Goal: Information Seeking & Learning: Learn about a topic

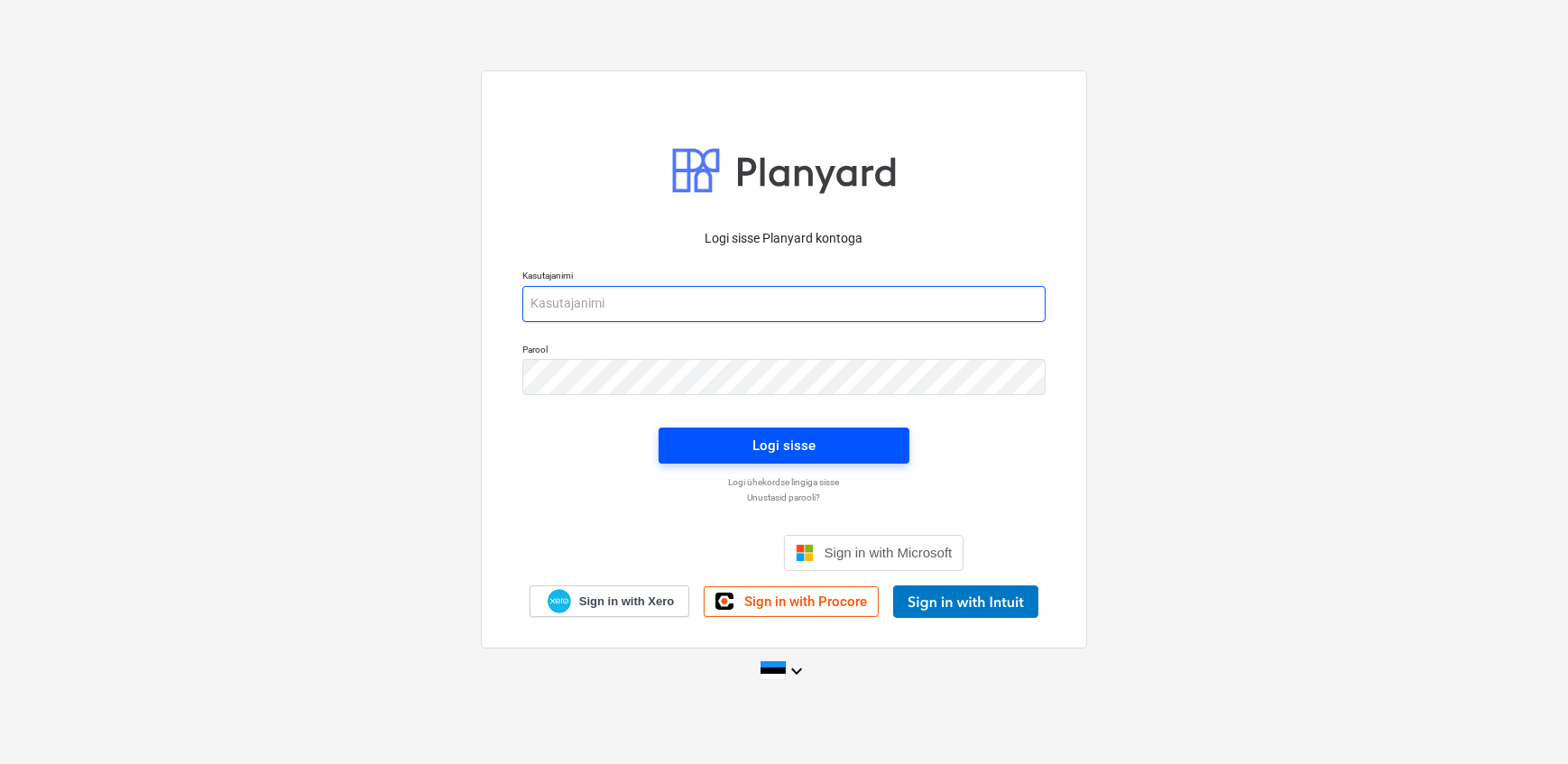
type input "[EMAIL_ADDRESS][DOMAIN_NAME]"
click at [740, 442] on span "Logi sisse" at bounding box center [784, 446] width 207 height 24
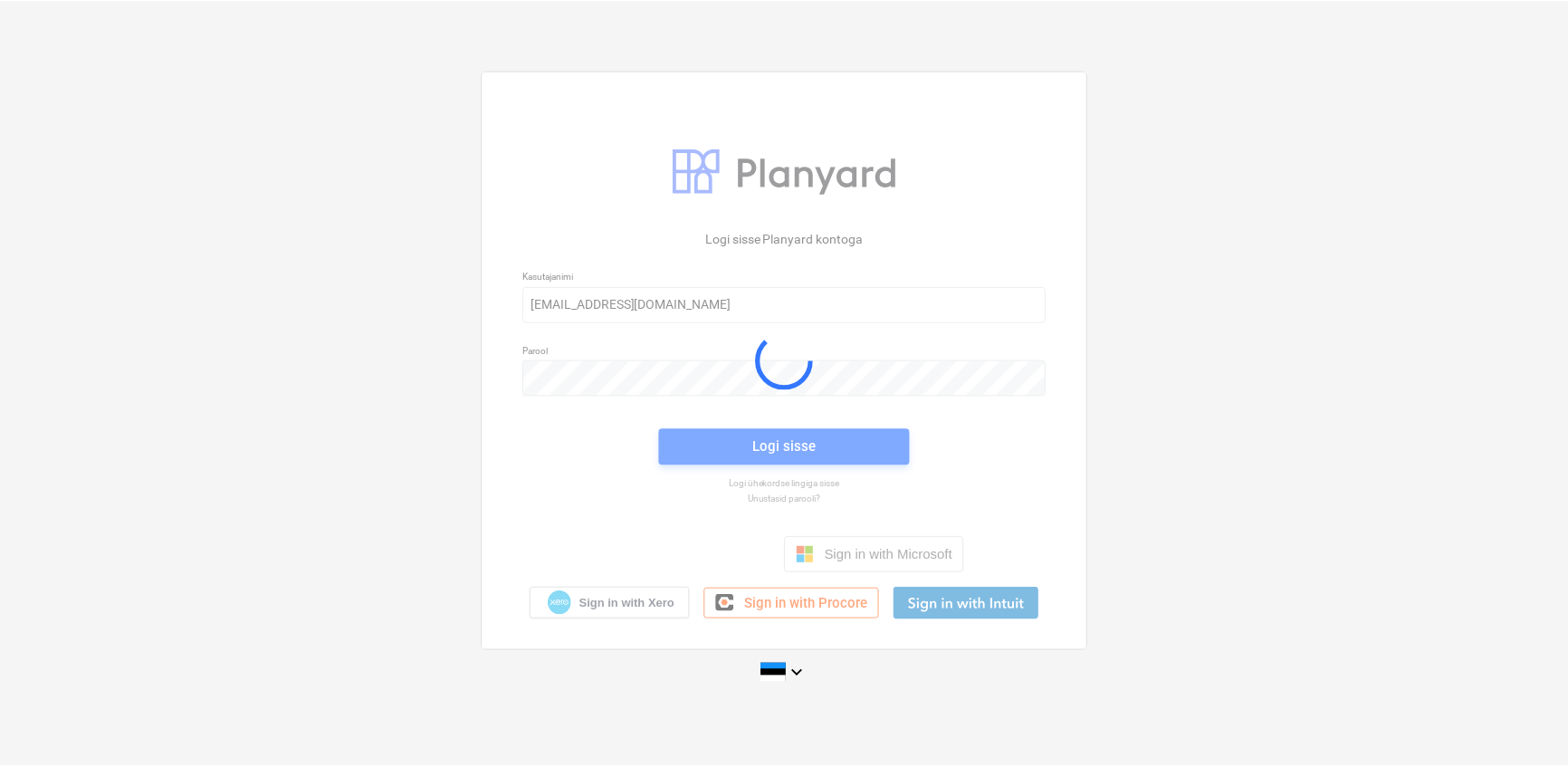
scroll to position [3534, 0]
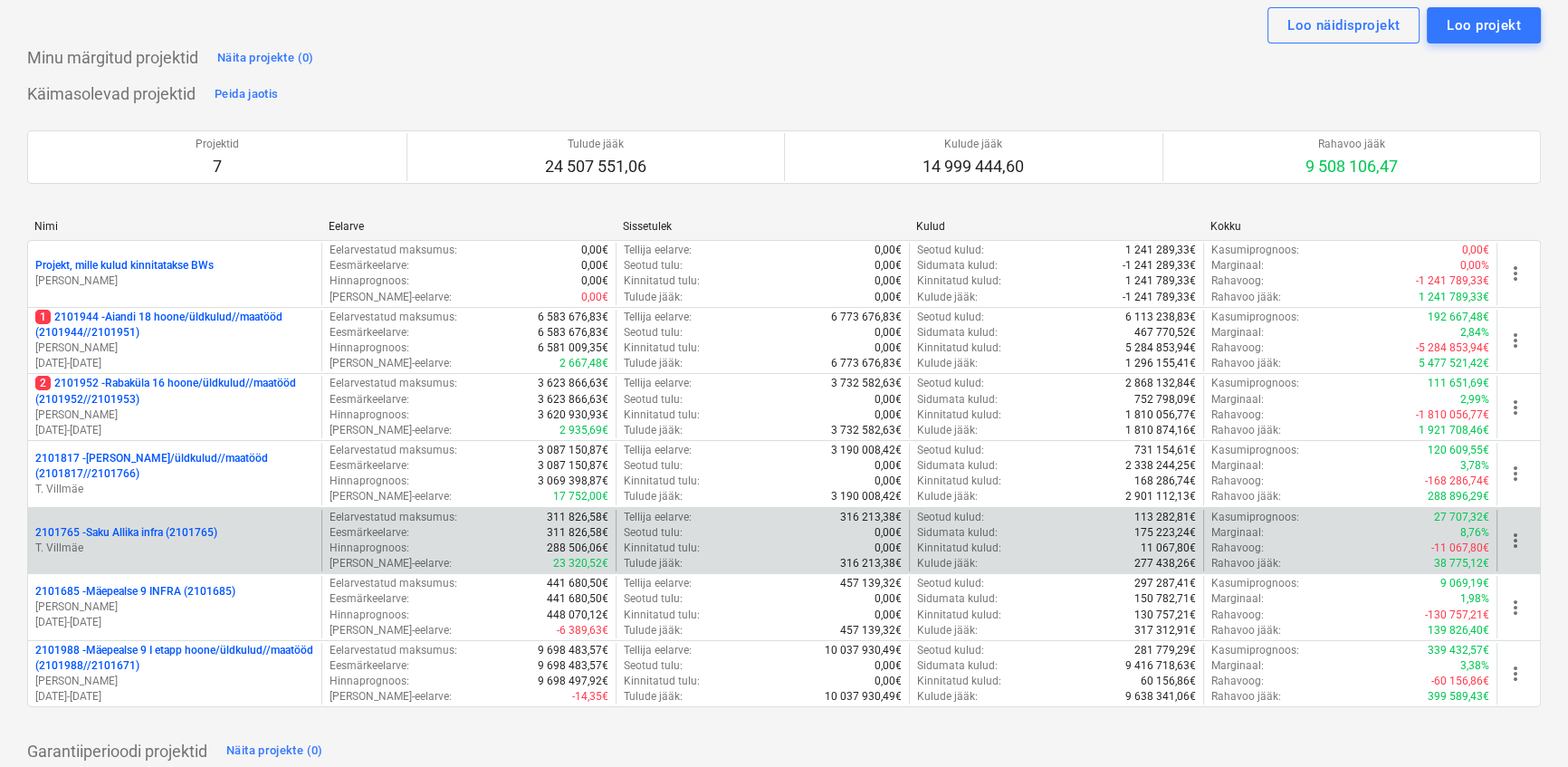
scroll to position [82, 0]
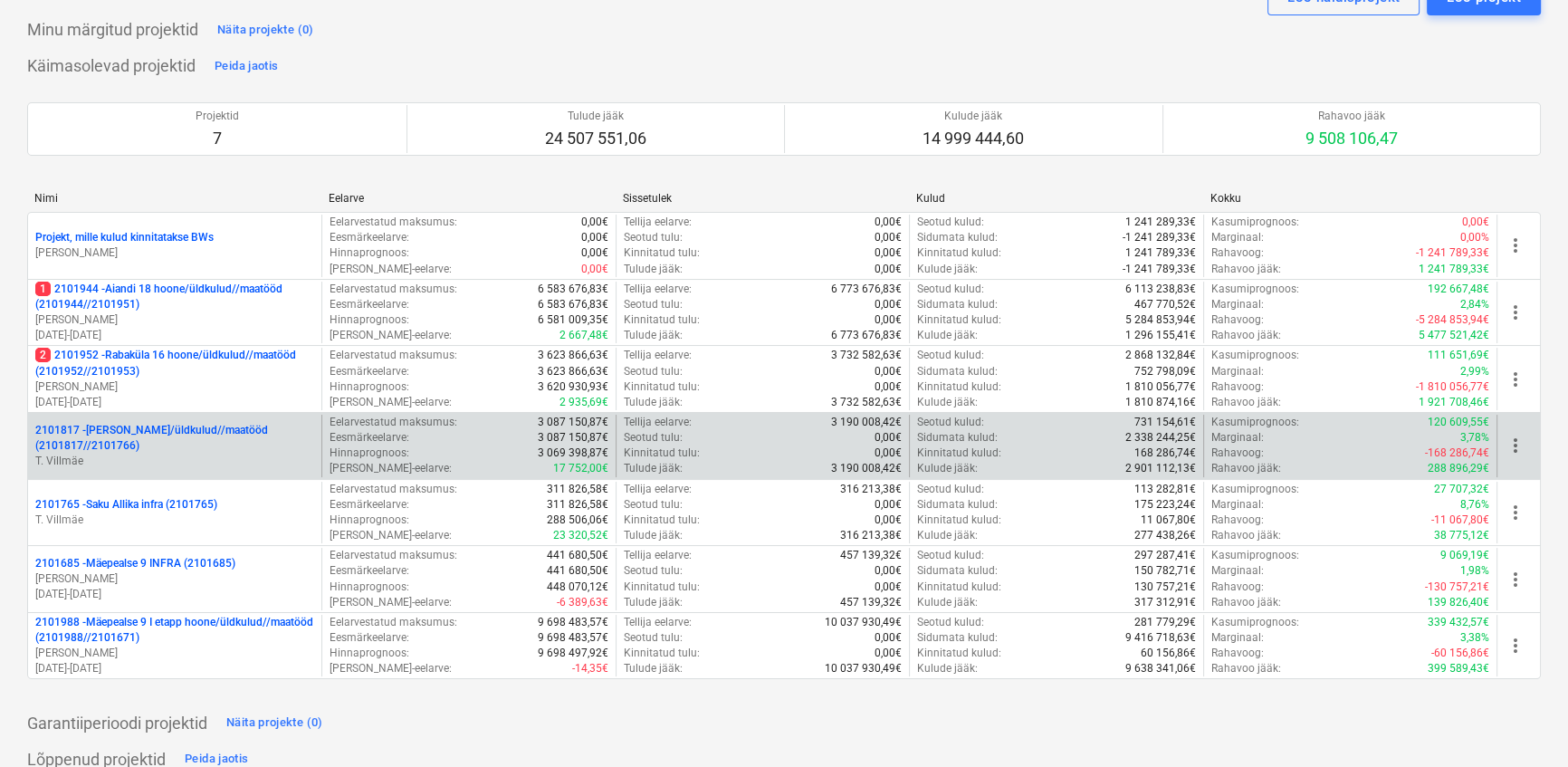
click at [180, 425] on p "2101817 - [PERSON_NAME]/üldkulud//maatööd (2101817//2101766)" at bounding box center [174, 438] width 279 height 31
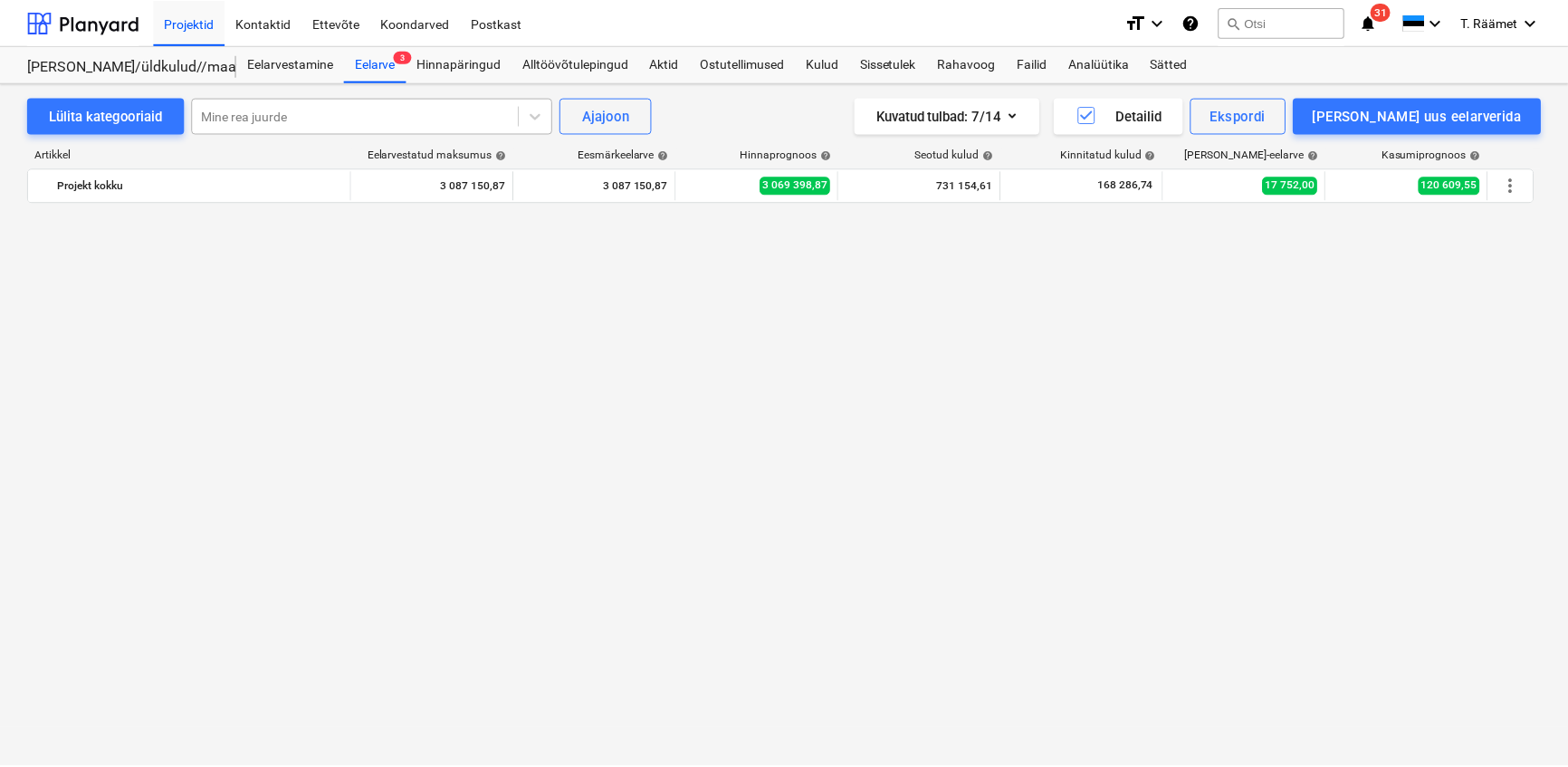
scroll to position [1661, 0]
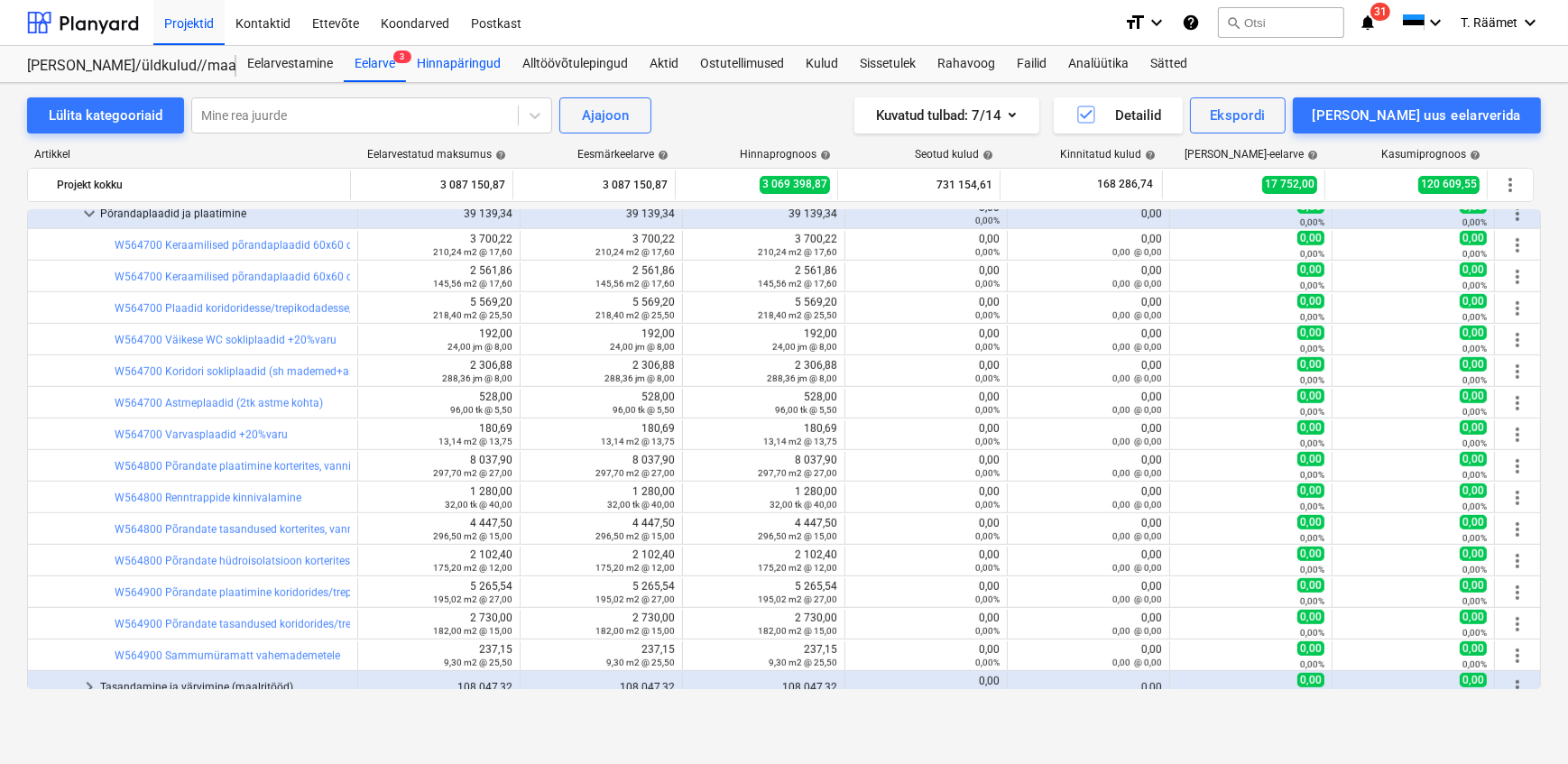
click at [476, 64] on div "Hinnapäringud" at bounding box center [458, 64] width 105 height 36
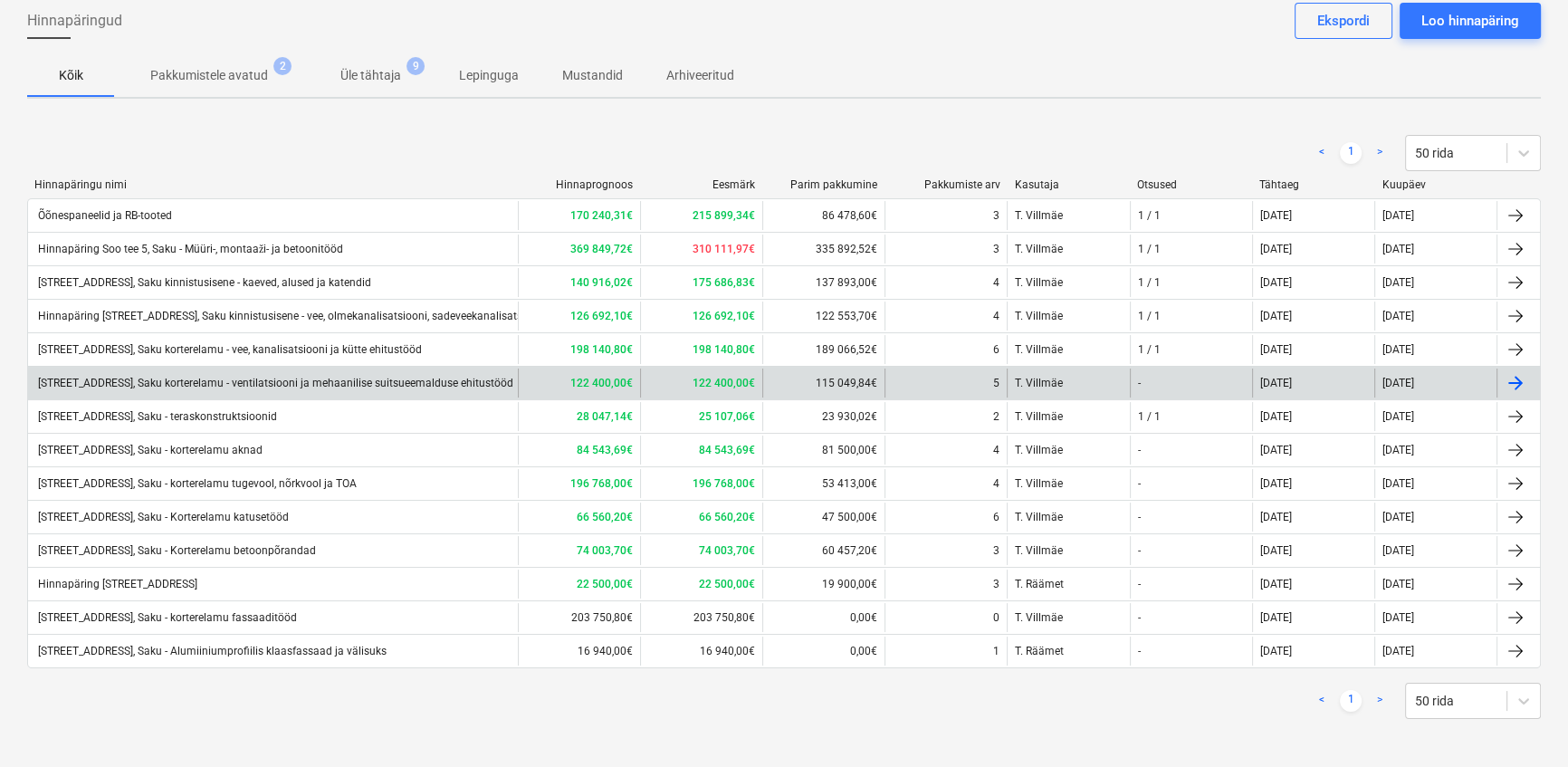
scroll to position [96, 0]
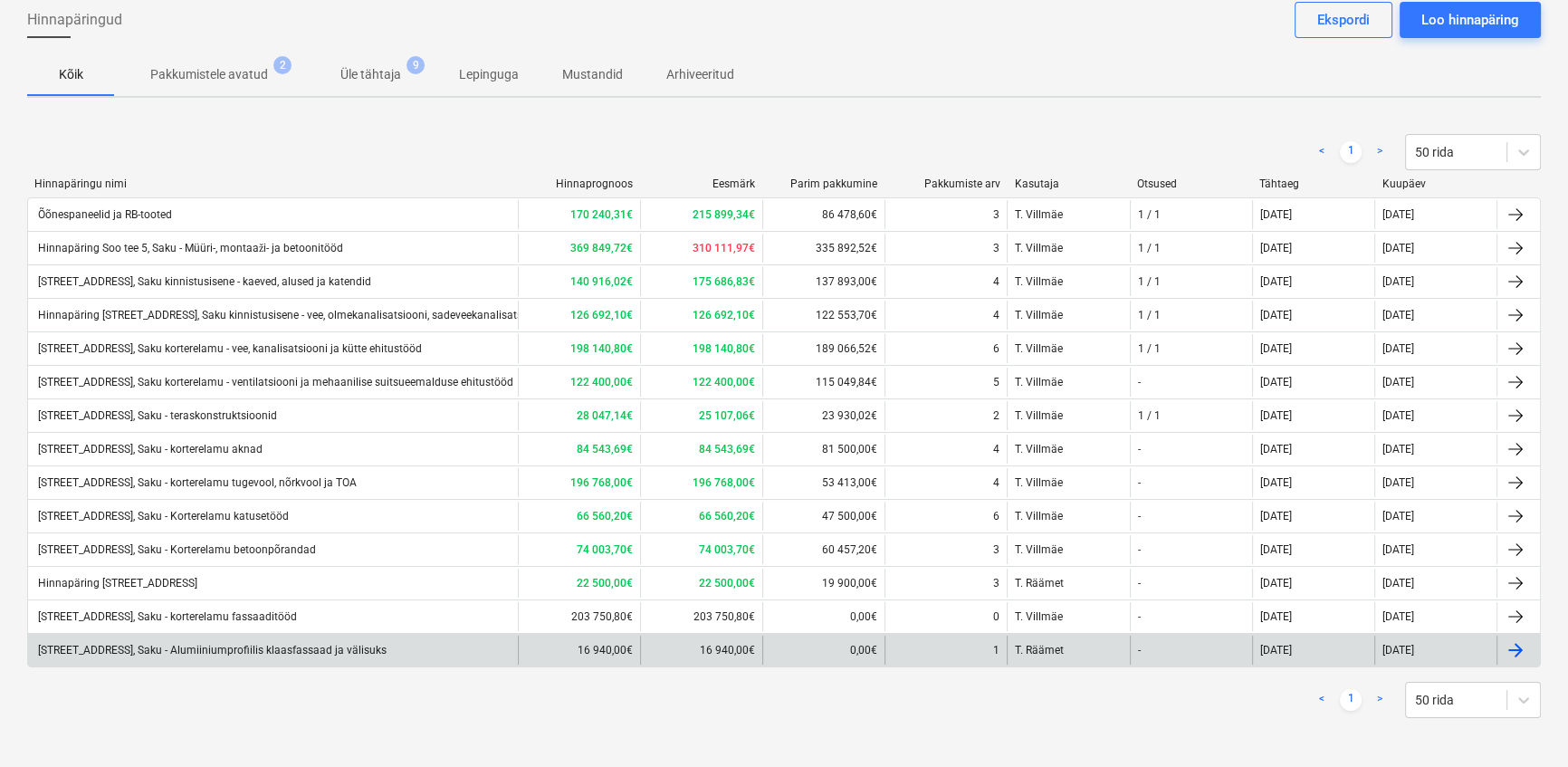
click at [142, 638] on div "[STREET_ADDRESS], Saku - Alumiiniumprofiilis klaasfassaad ja välisuks" at bounding box center [273, 649] width 490 height 29
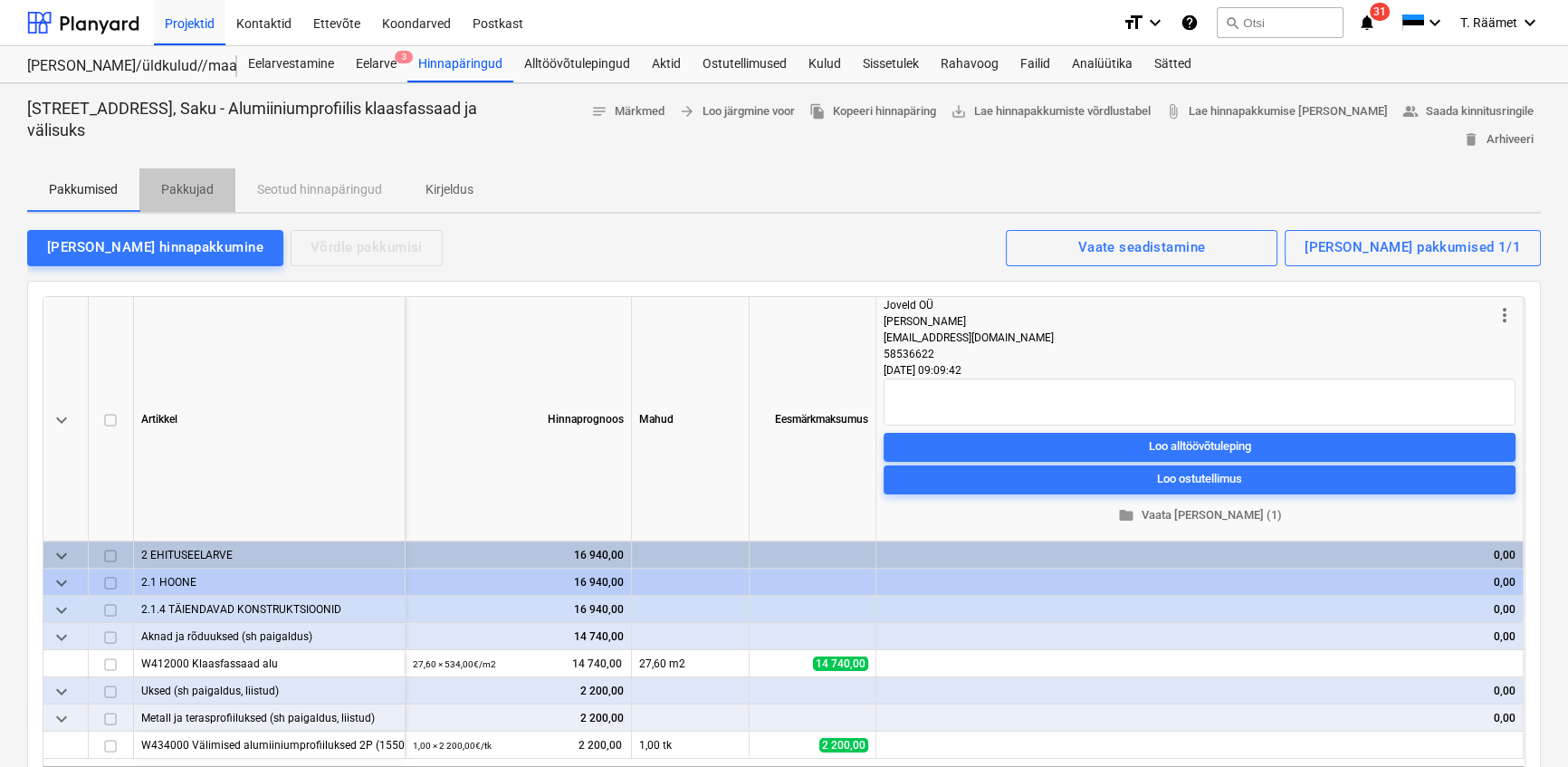
click at [194, 190] on p "Pakkujad" at bounding box center [187, 189] width 53 height 19
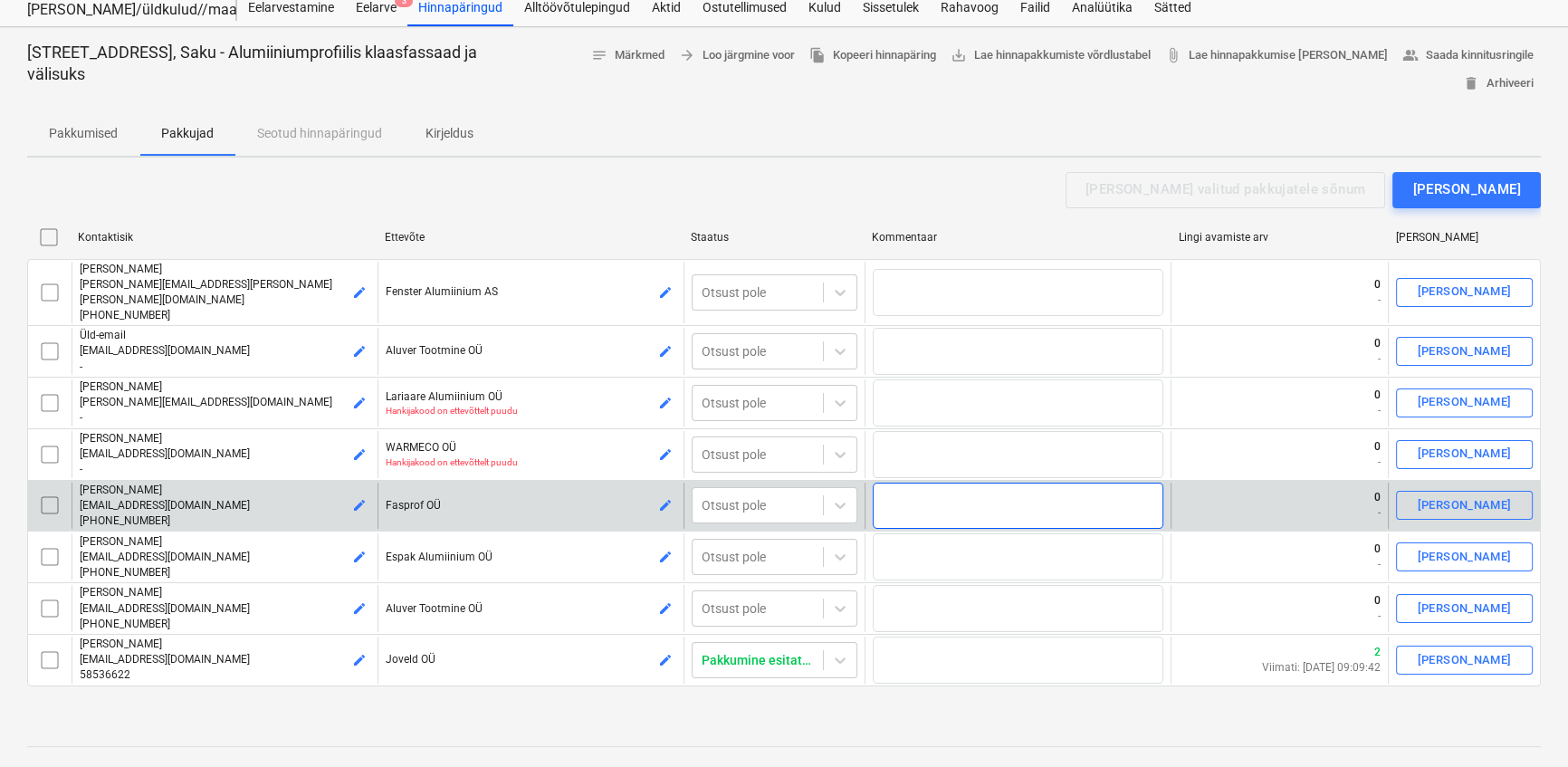
scroll to position [82, 0]
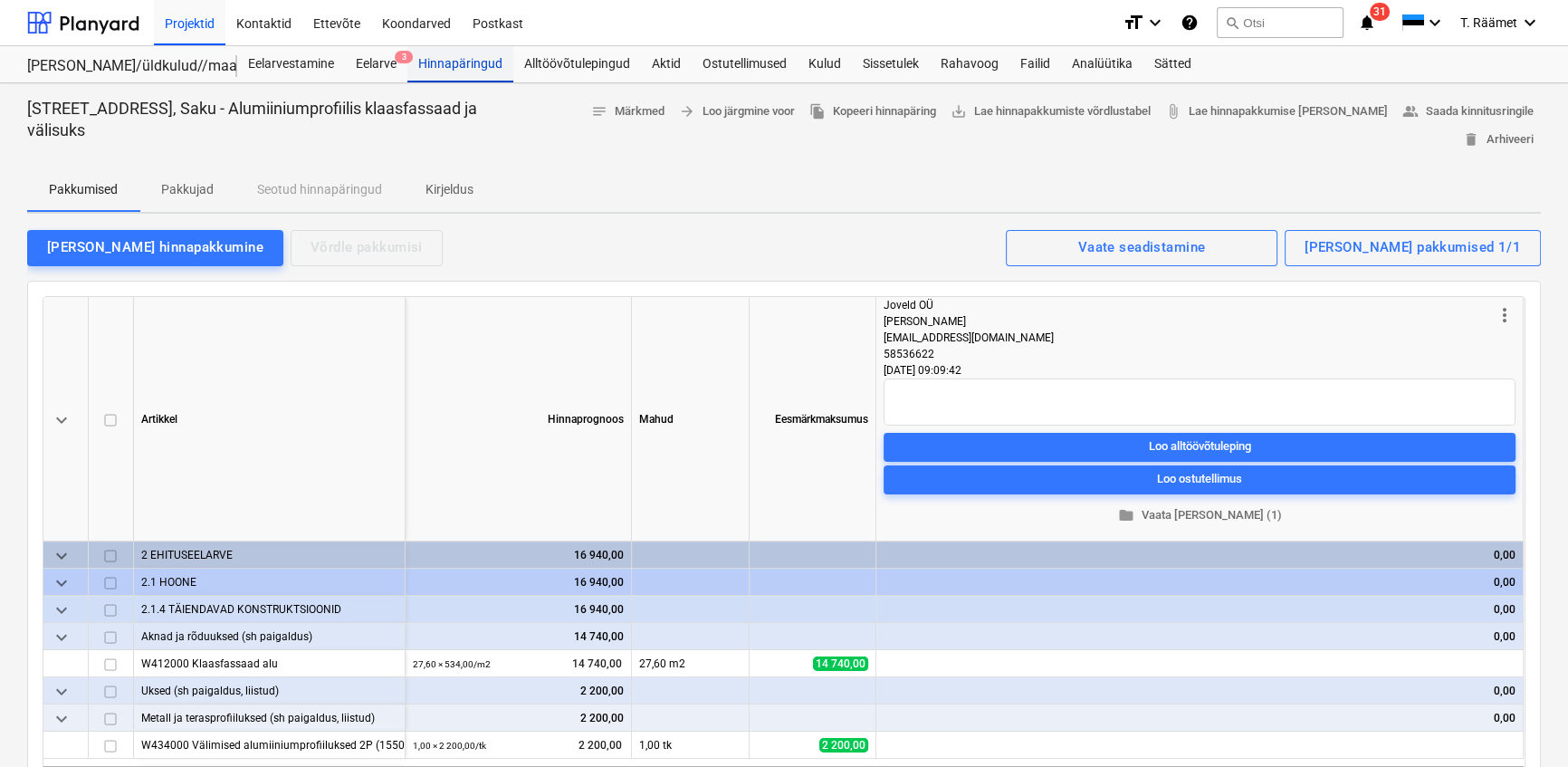
drag, startPoint x: 474, startPoint y: 62, endPoint x: 500, endPoint y: 75, distance: 29.1
click at [474, 62] on div "Hinnapäringud" at bounding box center [460, 64] width 106 height 36
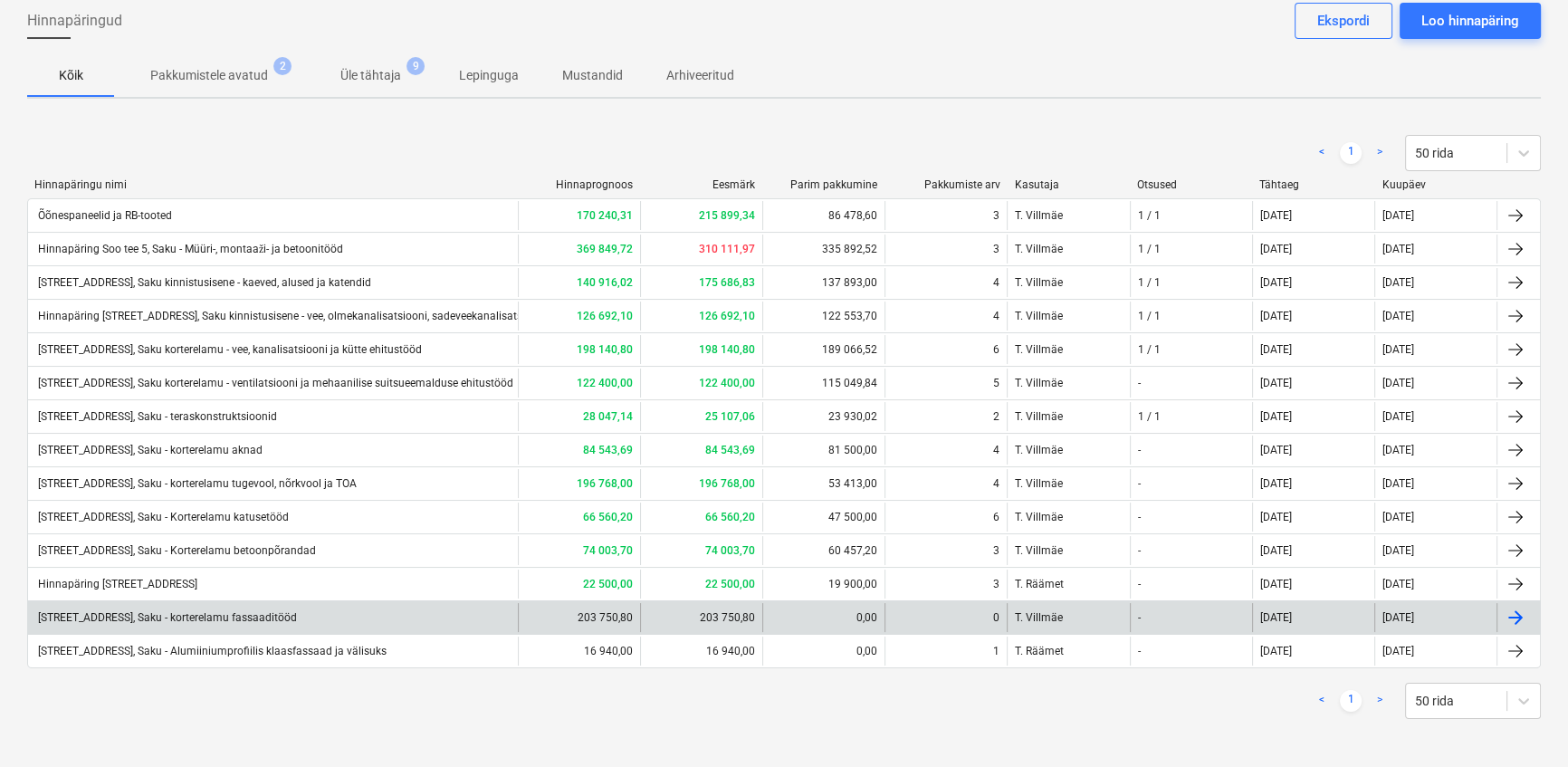
scroll to position [96, 0]
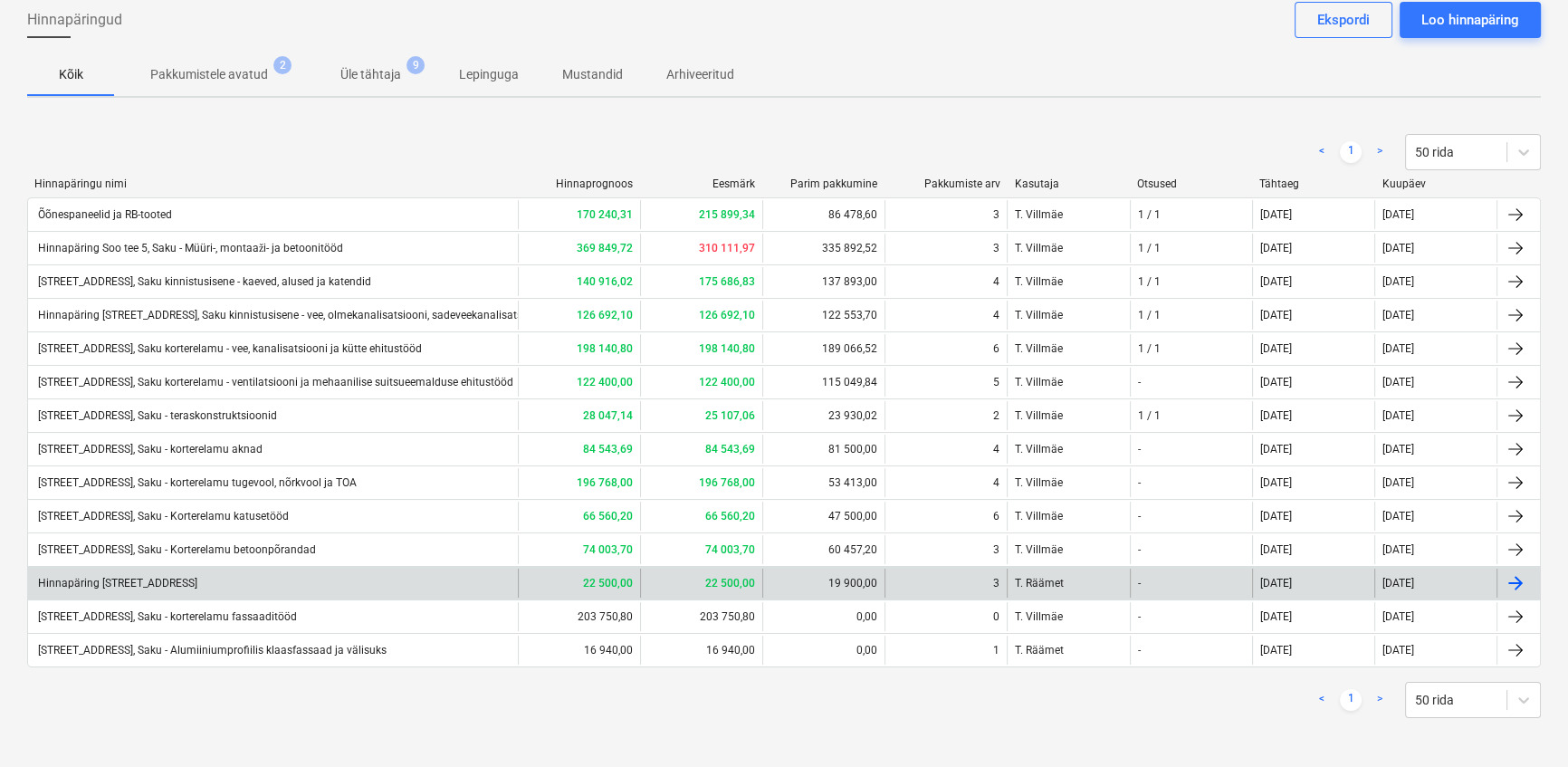
click at [204, 577] on div "Hinnapäring [STREET_ADDRESS]" at bounding box center [273, 583] width 490 height 29
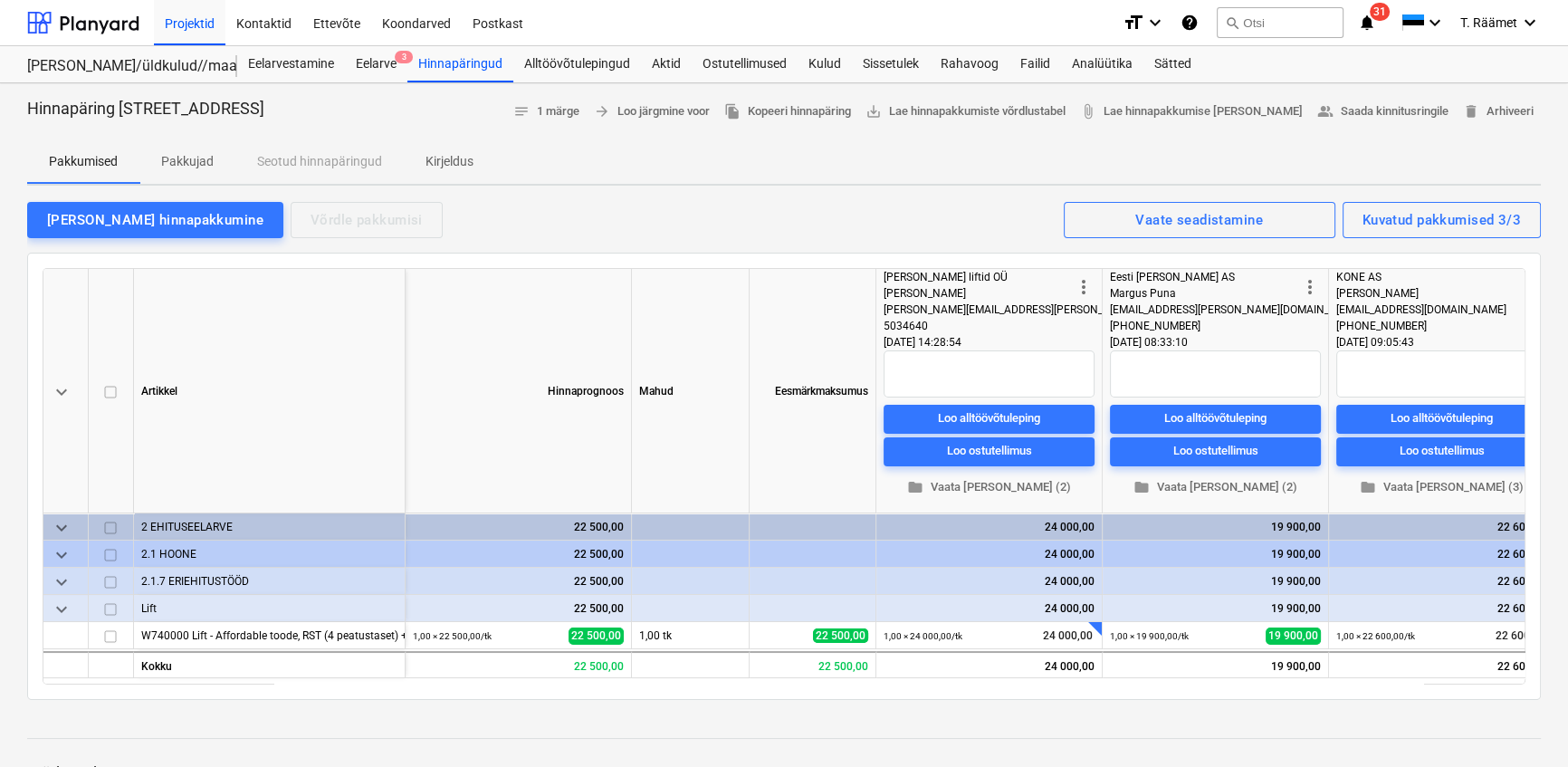
click at [455, 159] on p "Kirjeldus" at bounding box center [449, 161] width 48 height 19
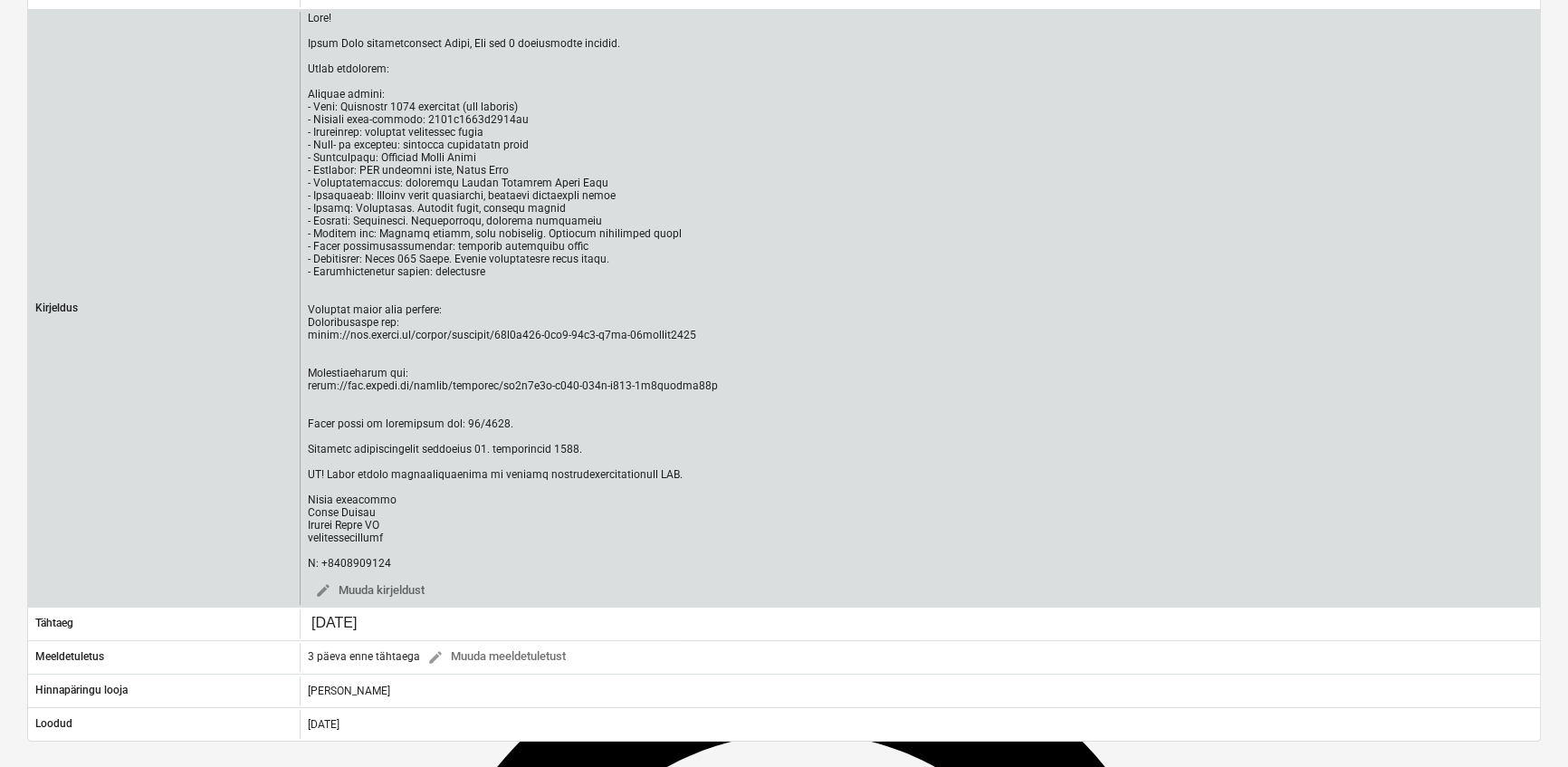
scroll to position [329, 0]
